Goal: Task Accomplishment & Management: Complete application form

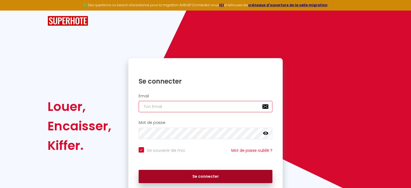
type input "[EMAIL_ADDRESS][PERSON_NAME][DOMAIN_NAME]"
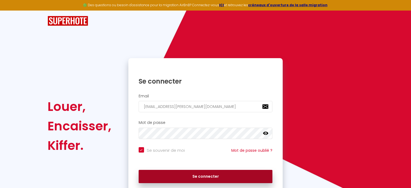
click at [194, 178] on button "Se connecter" at bounding box center [206, 177] width 134 height 14
checkbox input "true"
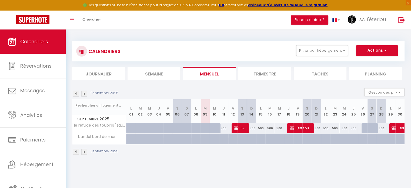
click at [264, 72] on li "Trimestre" at bounding box center [264, 73] width 53 height 13
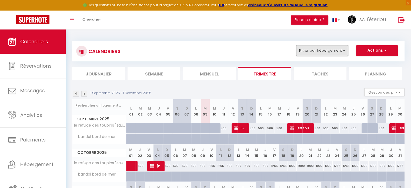
click at [331, 50] on button "Filtrer par hébergement" at bounding box center [322, 50] width 52 height 11
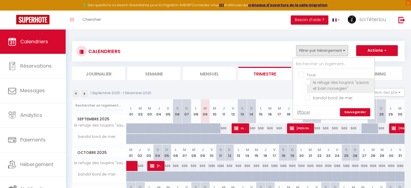
click at [325, 82] on input "le refuge des toupins "sauna et bain norvegien"" at bounding box center [339, 81] width 68 height 5
checkbox input "true"
checkbox input "false"
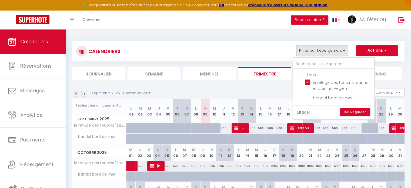
click at [351, 110] on link "Sauvegarder" at bounding box center [355, 112] width 30 height 8
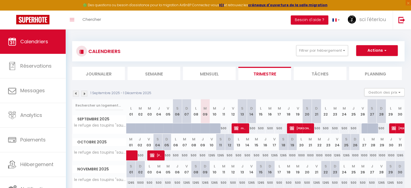
click at [83, 94] on img at bounding box center [84, 94] width 6 height 6
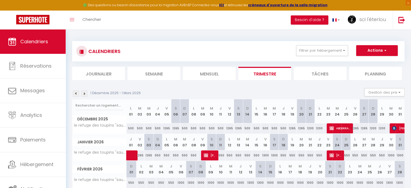
click at [83, 94] on img at bounding box center [84, 94] width 6 height 6
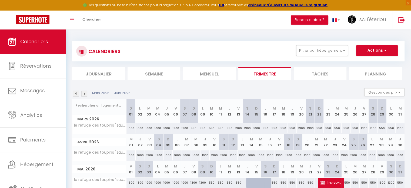
click at [252, 183] on div at bounding box center [256, 183] width 9 height 10
type input "1300"
type input "Ven 15 Mai 2026"
type input "[PERSON_NAME] 16 Mai 2026"
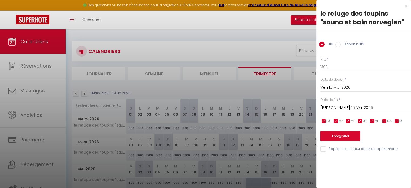
click at [337, 44] on input "Disponibilité" at bounding box center [337, 44] width 5 height 5
radio input "true"
radio input "false"
click at [348, 87] on input "Ven 15 Mai 2026" at bounding box center [366, 88] width 91 height 7
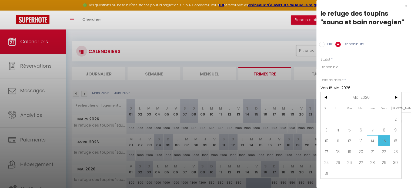
click at [374, 137] on span "14" at bounding box center [373, 140] width 12 height 11
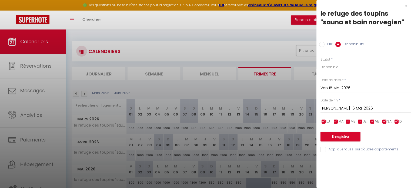
type input "Jeu 14 Mai 2026"
click at [349, 107] on input "[PERSON_NAME] 16 Mai 2026" at bounding box center [366, 108] width 91 height 7
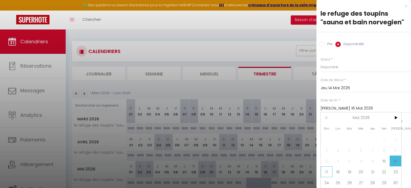
click at [327, 177] on span "17" at bounding box center [327, 171] width 12 height 11
type input "Dim 17 Mai 2026"
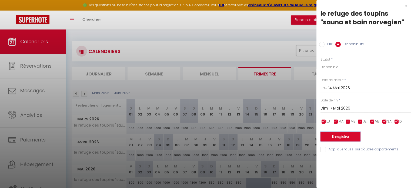
click at [341, 136] on button "Enregistrer" at bounding box center [341, 137] width 40 height 10
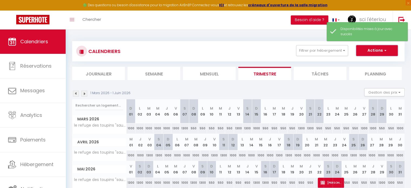
click at [368, 51] on button "Actions" at bounding box center [377, 50] width 42 height 11
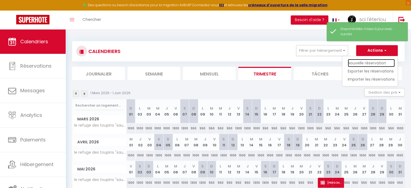
click at [363, 64] on link "Nouvelle réservation" at bounding box center [371, 63] width 47 height 8
select select
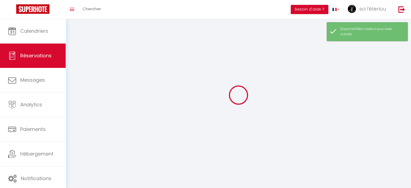
select select
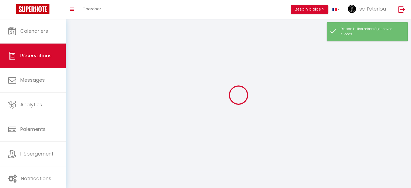
select select
checkbox input "false"
select select
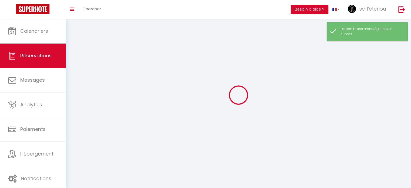
select select
checkbox input "false"
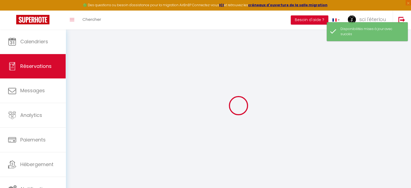
select select
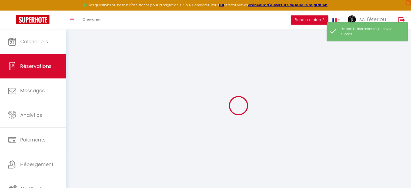
select select
checkbox input "false"
select select
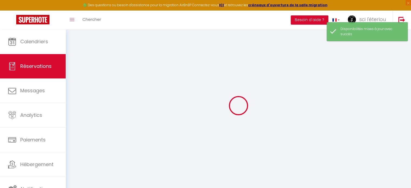
select select
checkbox input "false"
select select
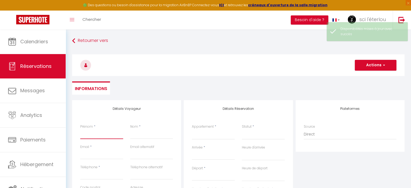
click at [89, 135] on input "Prénom" at bounding box center [101, 134] width 43 height 10
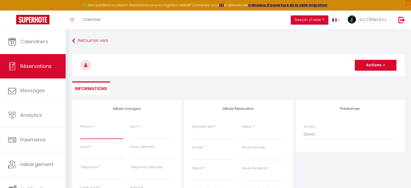
type input "a"
select select
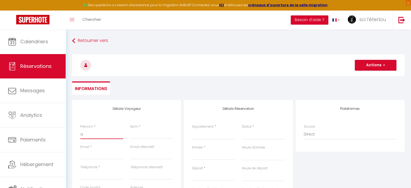
select select
checkbox input "false"
type input "an"
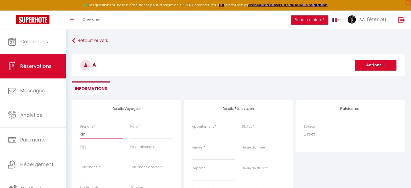
select select
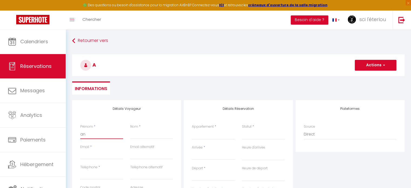
select select
checkbox input "false"
type input "ann"
select select
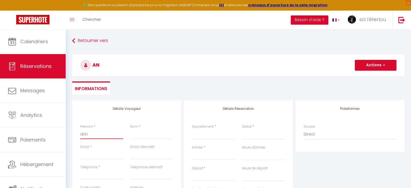
select select
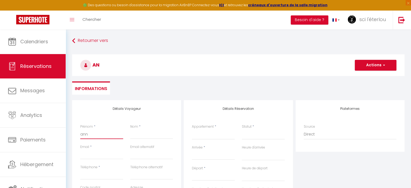
select select
checkbox input "false"
type input "[PERSON_NAME]"
select select
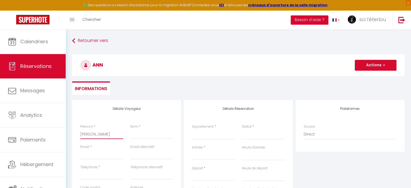
select select
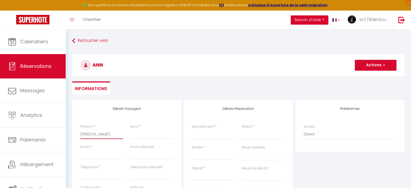
checkbox input "false"
type input "[PERSON_NAME]"
type input "b"
select select
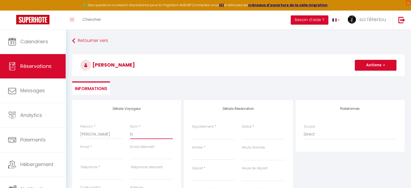
select select
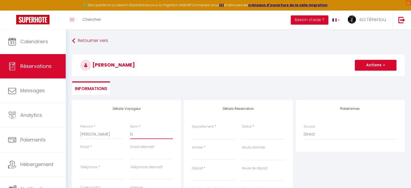
checkbox input "false"
type input "bo"
select select
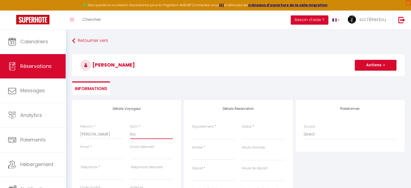
select select
checkbox input "false"
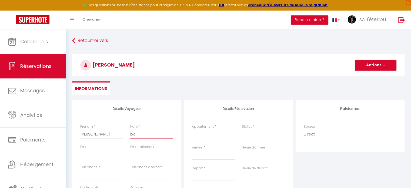
type input "bou"
select select
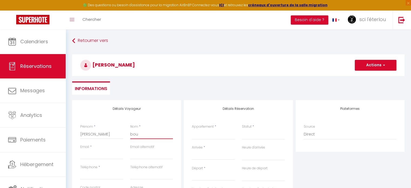
select select
checkbox input "false"
type input "boul"
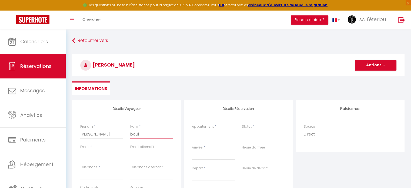
select select
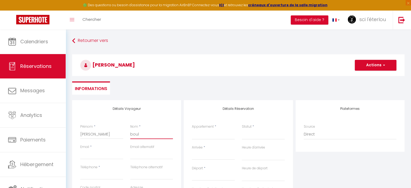
select select
checkbox input "false"
type input "boula"
select select
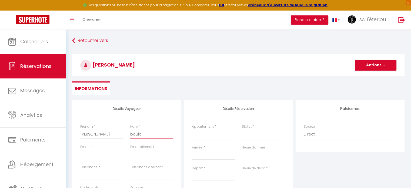
select select
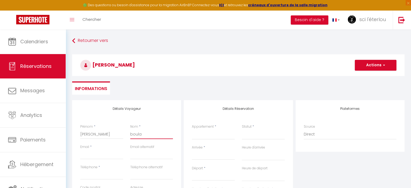
select select
checkbox input "false"
type input "boulai"
select select
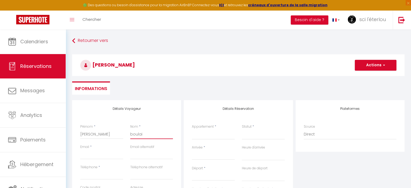
select select
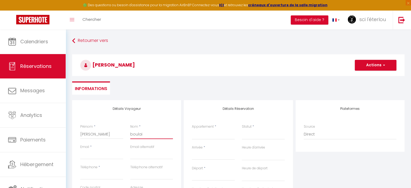
checkbox input "false"
type input "[PERSON_NAME]"
select select
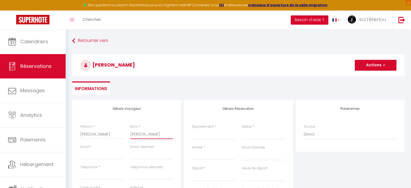
select select
checkbox input "false"
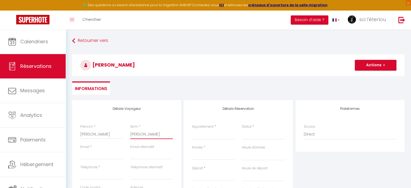
type input "[PERSON_NAME]"
click at [85, 154] on input "Email client" at bounding box center [101, 154] width 43 height 10
type input "a"
select select
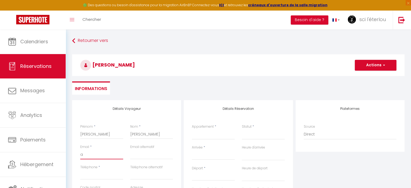
select select
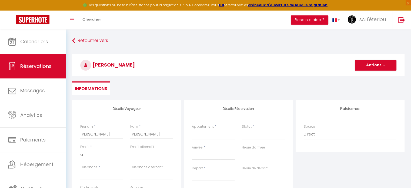
checkbox input "false"
type input "an"
select select
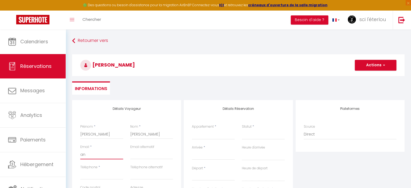
select select
checkbox input "false"
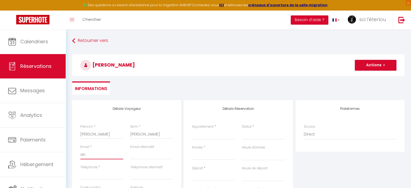
type input "ann"
select select
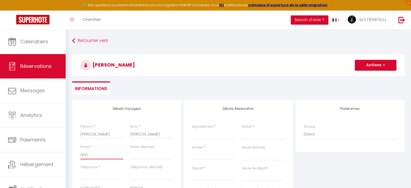
select select
checkbox input "false"
type input "[PERSON_NAME]"
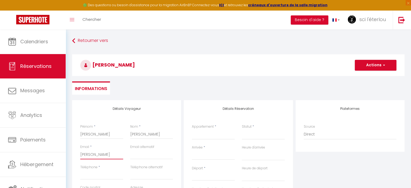
select select
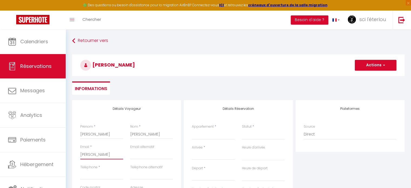
select select
checkbox input "false"
type input "[PERSON_NAME]"
select select
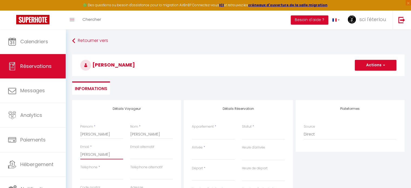
select select
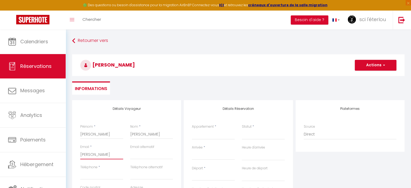
select select
checkbox input "false"
type input "annabo"
select select
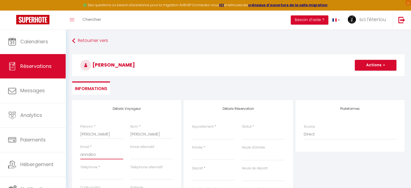
select select
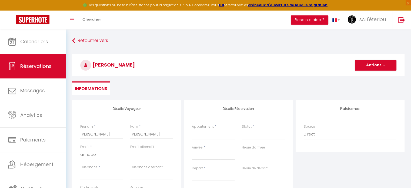
checkbox input "false"
type input "annabou"
click at [95, 173] on input "Téléphone" at bounding box center [101, 175] width 43 height 10
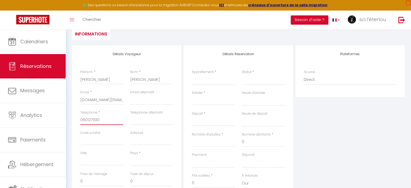
scroll to position [57, 0]
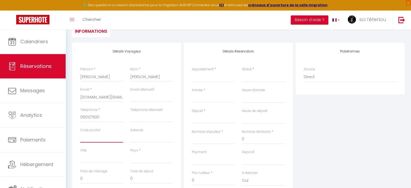
click at [108, 139] on input "Code postal" at bounding box center [101, 138] width 43 height 10
click at [93, 155] on input "Ville" at bounding box center [101, 158] width 43 height 10
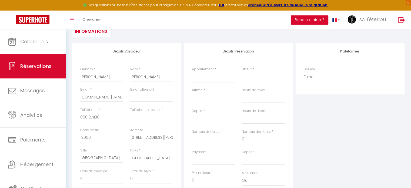
click at [199, 79] on select "le refuge des toupins "sauna et [PERSON_NAME] norvegien" bandol bord de mer" at bounding box center [213, 77] width 43 height 10
click at [192, 72] on select "le refuge des toupins "sauna et [PERSON_NAME] norvegien" bandol bord de mer" at bounding box center [213, 77] width 43 height 10
click at [247, 77] on select "Confirmé Non Confirmé [PERSON_NAME] par le voyageur No Show Request" at bounding box center [263, 77] width 43 height 10
click at [242, 72] on select "Confirmé Non Confirmé [PERSON_NAME] par le voyageur No Show Request" at bounding box center [263, 77] width 43 height 10
click at [198, 97] on input "Arrivée" at bounding box center [213, 98] width 43 height 7
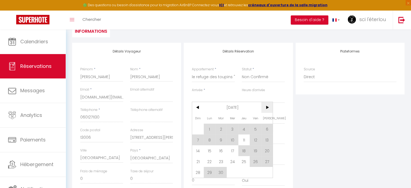
click at [267, 108] on span ">" at bounding box center [267, 107] width 12 height 11
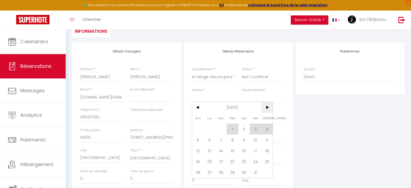
click at [267, 108] on span ">" at bounding box center [267, 107] width 12 height 11
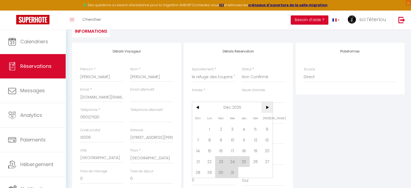
click at [267, 108] on span ">" at bounding box center [267, 107] width 12 height 11
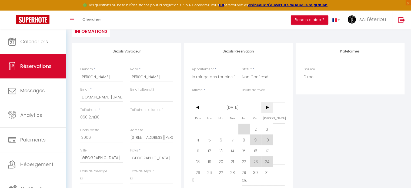
click at [267, 108] on span ">" at bounding box center [267, 107] width 12 height 11
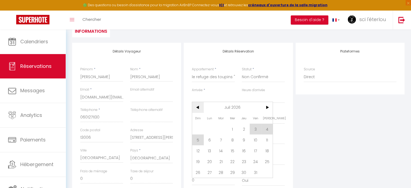
click at [198, 107] on span "<" at bounding box center [198, 107] width 12 height 11
click at [198, 106] on span "<" at bounding box center [198, 107] width 12 height 11
click at [243, 150] on span "16" at bounding box center [244, 150] width 12 height 11
click at [243, 150] on label "Deposit" at bounding box center [248, 151] width 13 height 5
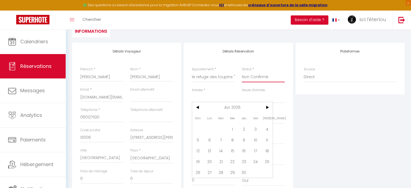
click at [243, 82] on select "Confirmé Non Confirmé [PERSON_NAME] par le voyageur No Show Request" at bounding box center [263, 77] width 43 height 10
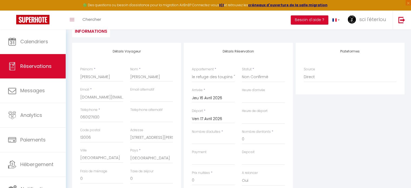
click at [237, 151] on div "Payment OK KO" at bounding box center [213, 159] width 50 height 21
click at [218, 119] on input "Ven 17 Avril 2026" at bounding box center [213, 118] width 43 height 7
click at [265, 127] on span ">" at bounding box center [267, 127] width 12 height 11
click at [204, 97] on input "Jeu 16 Avril 2026" at bounding box center [213, 98] width 43 height 7
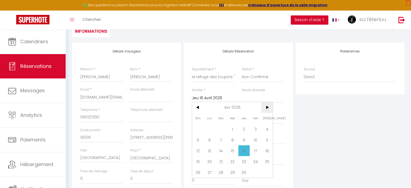
click at [264, 107] on span ">" at bounding box center [267, 107] width 12 height 11
click at [245, 149] on span "14" at bounding box center [244, 150] width 12 height 11
click at [245, 149] on div "Nombre d'enfants * 0" at bounding box center [263, 139] width 50 height 20
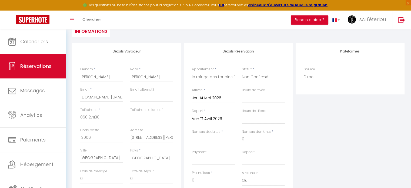
click at [245, 149] on div "Nombre d'enfants * 0" at bounding box center [263, 139] width 50 height 20
click at [211, 117] on input "Ven 17 Avril 2026" at bounding box center [213, 118] width 43 height 7
click at [198, 180] on span "17" at bounding box center [198, 182] width 12 height 11
click at [198, 180] on input "0" at bounding box center [213, 180] width 43 height 10
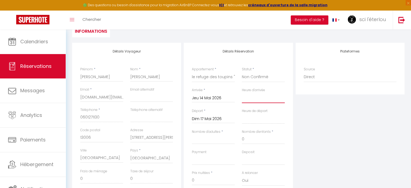
click at [250, 99] on select "00:00 00:30 01:00 01:30 02:00 02:30 03:00 03:30 04:00 04:30 05:00 05:30 06:00 0…" at bounding box center [263, 98] width 43 height 10
click at [242, 93] on select "00:00 00:30 01:00 01:30 02:00 02:30 03:00 03:30 04:00 04:30 05:00 05:30 06:00 0…" at bounding box center [263, 98] width 43 height 10
click at [252, 117] on select "00:00 00:30 01:00 01:30 02:00 02:30 03:00 03:30 04:00 04:30 05:00 05:30 06:00 0…" at bounding box center [263, 119] width 43 height 10
click at [242, 114] on select "00:00 00:30 01:00 01:30 02:00 02:30 03:00 03:30 04:00 04:30 05:00 05:30 06:00 0…" at bounding box center [263, 119] width 43 height 10
click at [211, 137] on input "Nombre d'adultes" at bounding box center [213, 139] width 43 height 10
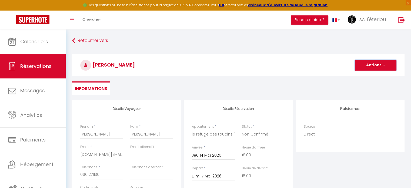
click at [377, 67] on button "Actions" at bounding box center [376, 65] width 42 height 11
click at [364, 78] on link "Enregistrer" at bounding box center [370, 77] width 43 height 7
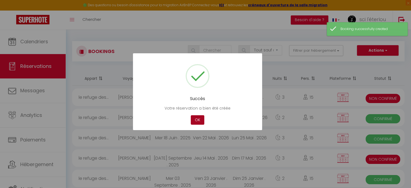
click at [198, 119] on button "OK" at bounding box center [198, 119] width 14 height 9
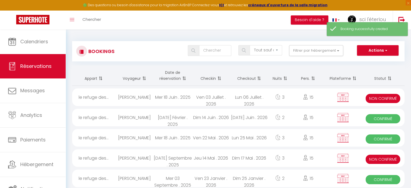
click at [112, 19] on div "Toggle menubar Chercher BUTTON Besoin d'aide ? sci l'éterlou Paramètres Équipe" at bounding box center [223, 20] width 368 height 19
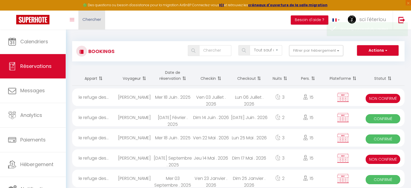
click at [95, 20] on span "Chercher" at bounding box center [91, 19] width 19 height 6
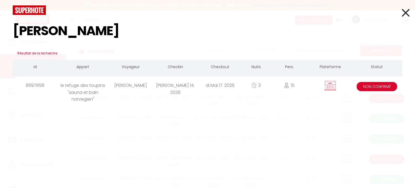
click at [380, 88] on span "Non Confirmé" at bounding box center [377, 86] width 41 height 9
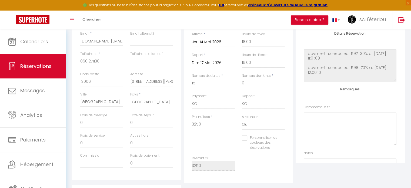
scroll to position [117, 0]
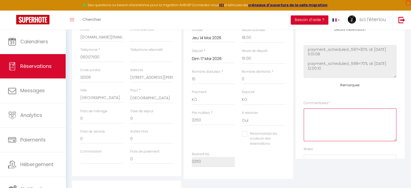
click at [311, 115] on textarea at bounding box center [350, 124] width 93 height 33
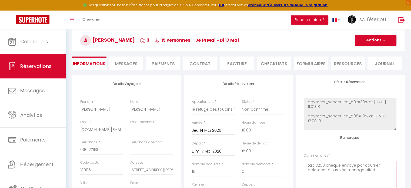
scroll to position [0, 0]
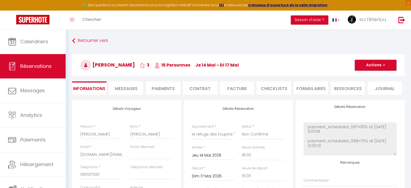
click at [367, 66] on button "Actions" at bounding box center [376, 65] width 42 height 11
click at [363, 78] on link "Enregistrer" at bounding box center [370, 77] width 43 height 7
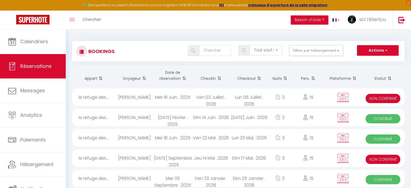
click at [114, 21] on div "Toggle menubar Chercher BUTTON Besoin d'aide ? sci l'éterlou Paramètres Équipe" at bounding box center [223, 20] width 368 height 19
click at [87, 22] on link "Chercher" at bounding box center [91, 20] width 27 height 19
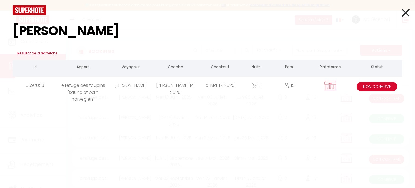
click at [364, 86] on span "Non Confirmé" at bounding box center [377, 86] width 41 height 9
